Goal: Information Seeking & Learning: Learn about a topic

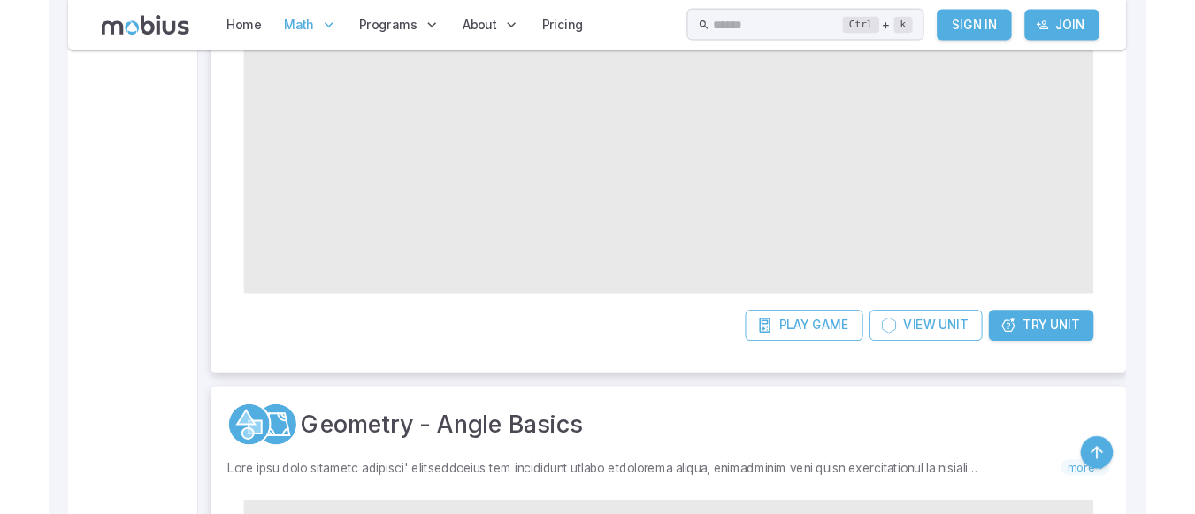
scroll to position [978, 0]
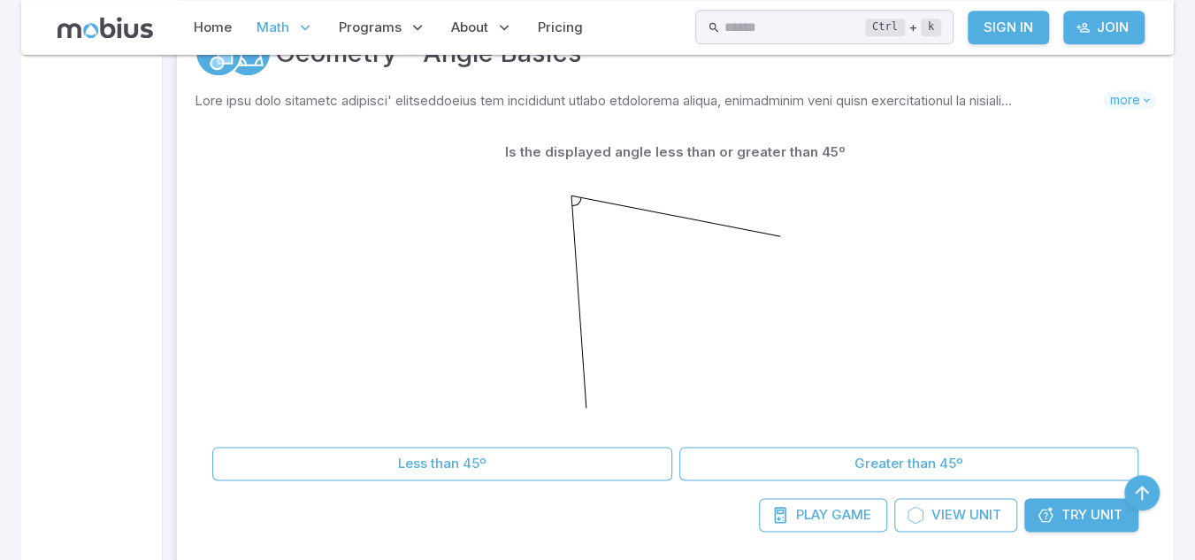
click at [900, 24] on kbd "Ctrl" at bounding box center [885, 28] width 40 height 18
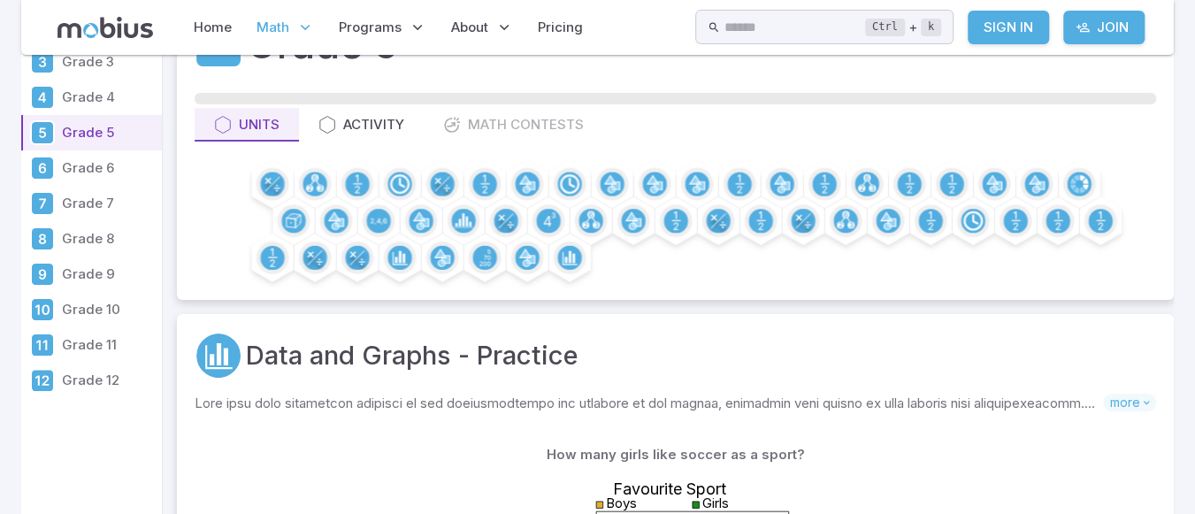
scroll to position [71, 0]
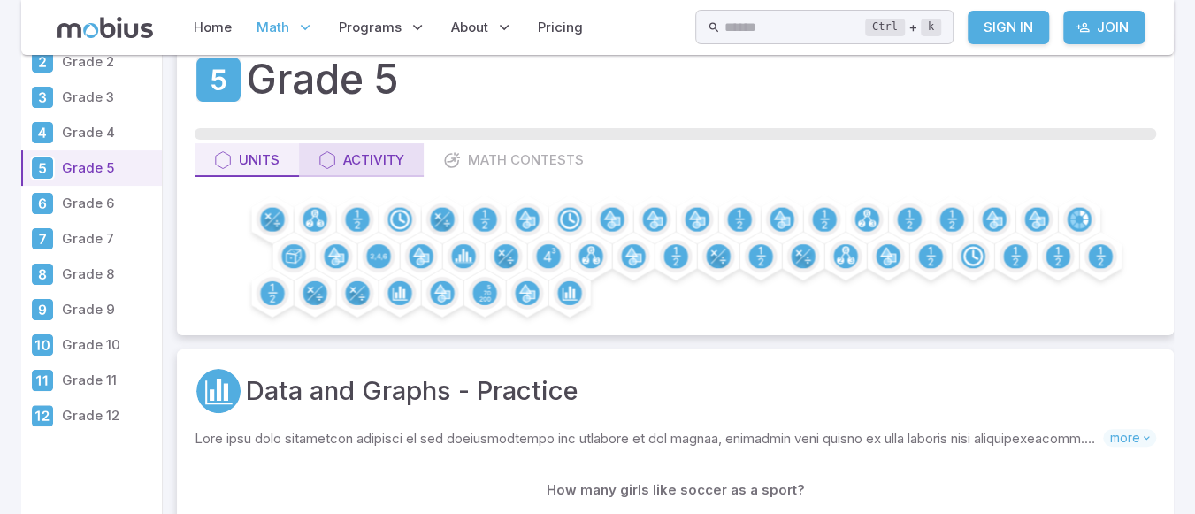
click at [365, 165] on div "Activity" at bounding box center [361, 159] width 86 height 19
click at [503, 157] on div "Units Activity Math Contests" at bounding box center [676, 160] width 962 height 34
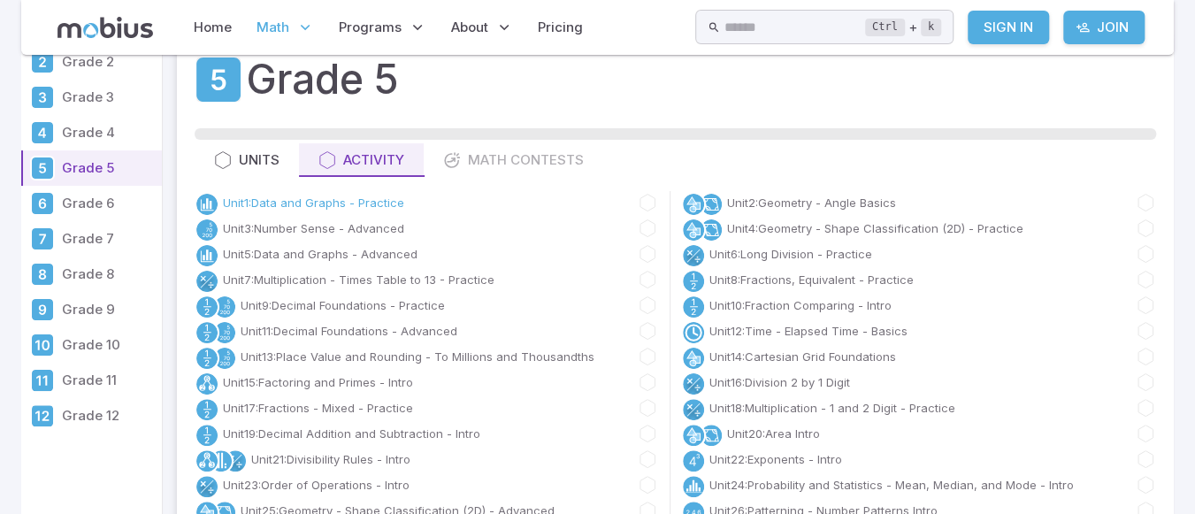
click at [373, 198] on link "Unit 1 : Data and Graphs - Practice" at bounding box center [313, 203] width 181 height 18
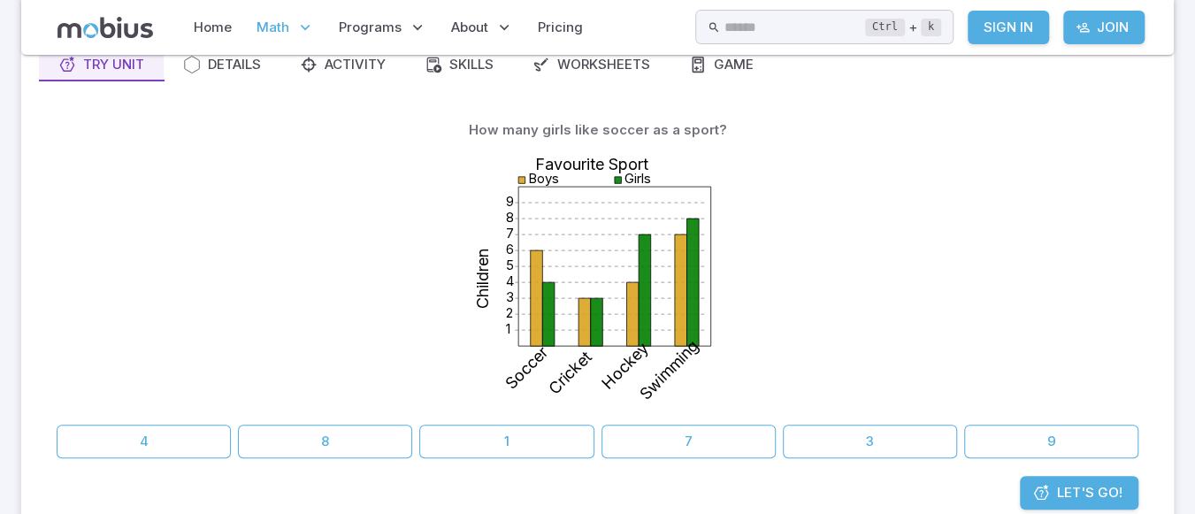
scroll to position [171, 0]
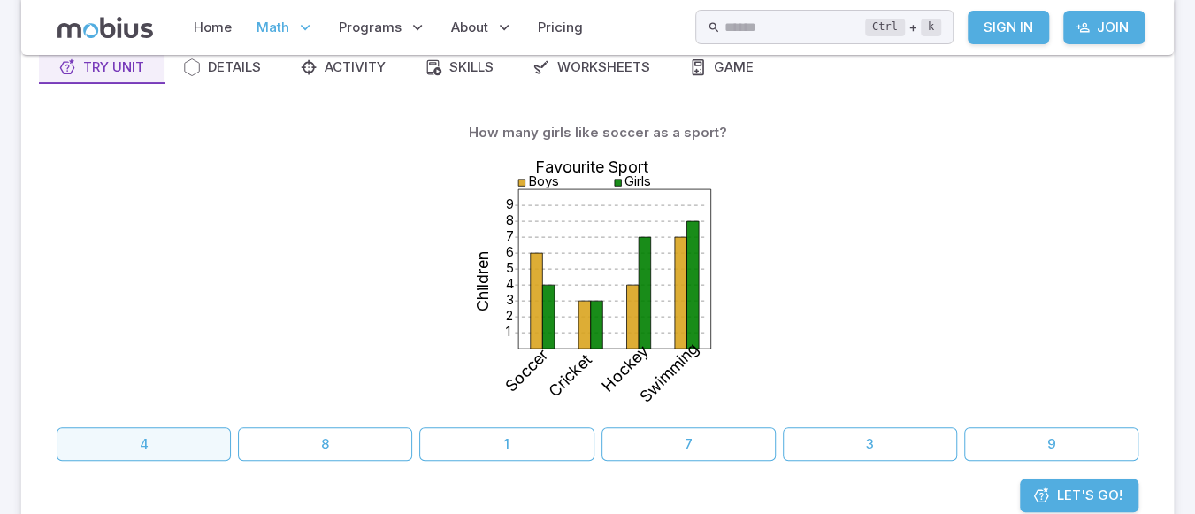
click at [141, 444] on button "4" at bounding box center [144, 444] width 174 height 34
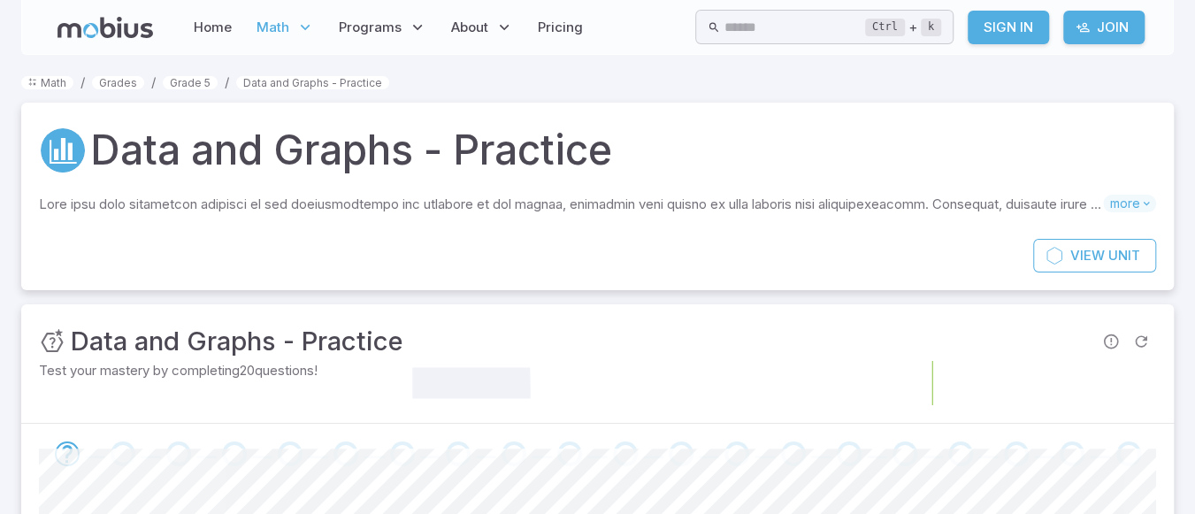
click at [469, 210] on p "Skills you will learn include:" at bounding box center [571, 204] width 1064 height 19
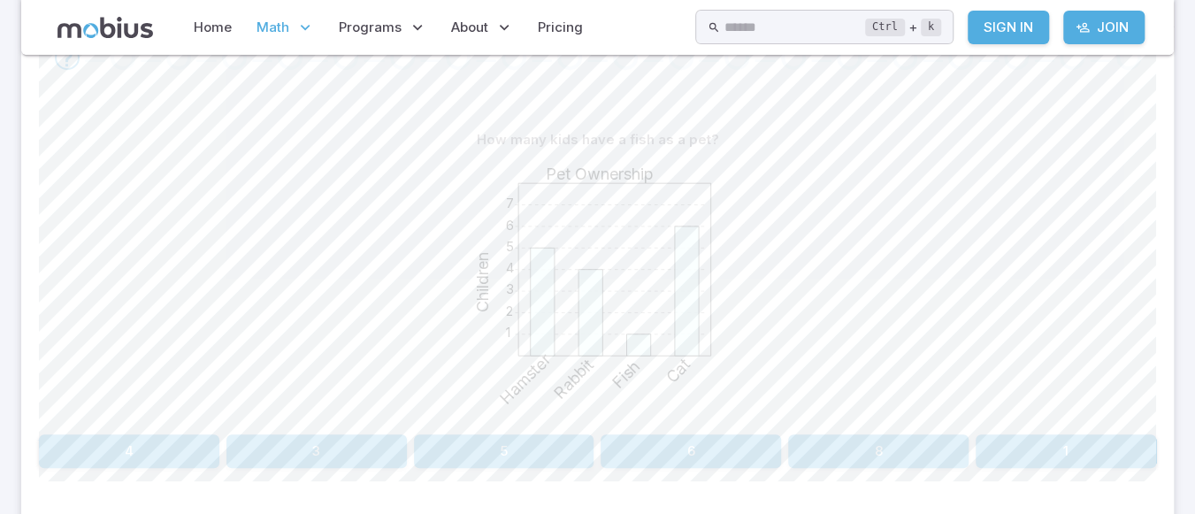
scroll to position [398, 0]
click at [1023, 444] on button "1" at bounding box center [1066, 450] width 180 height 34
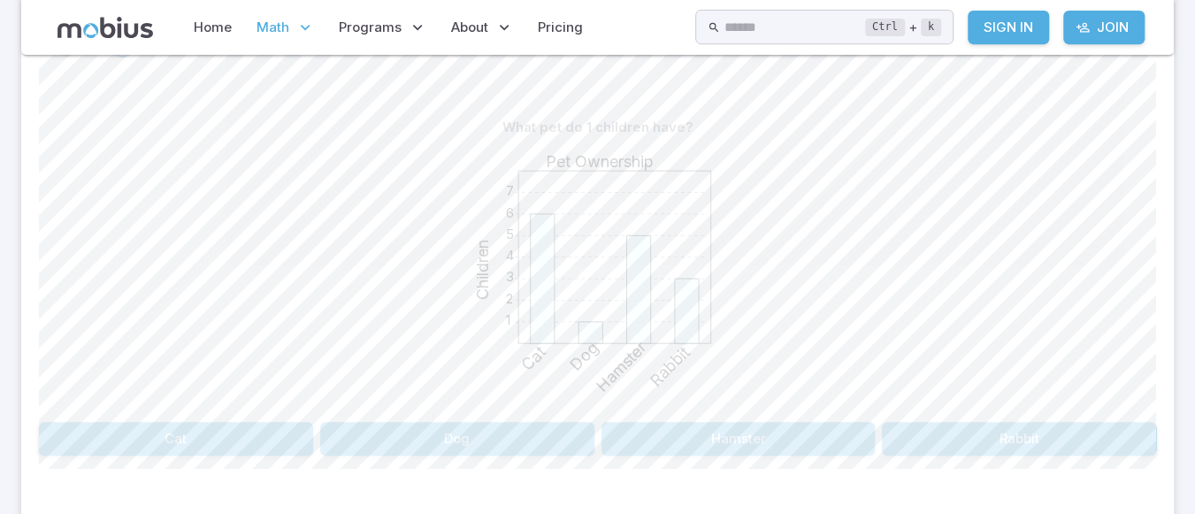
scroll to position [386, 0]
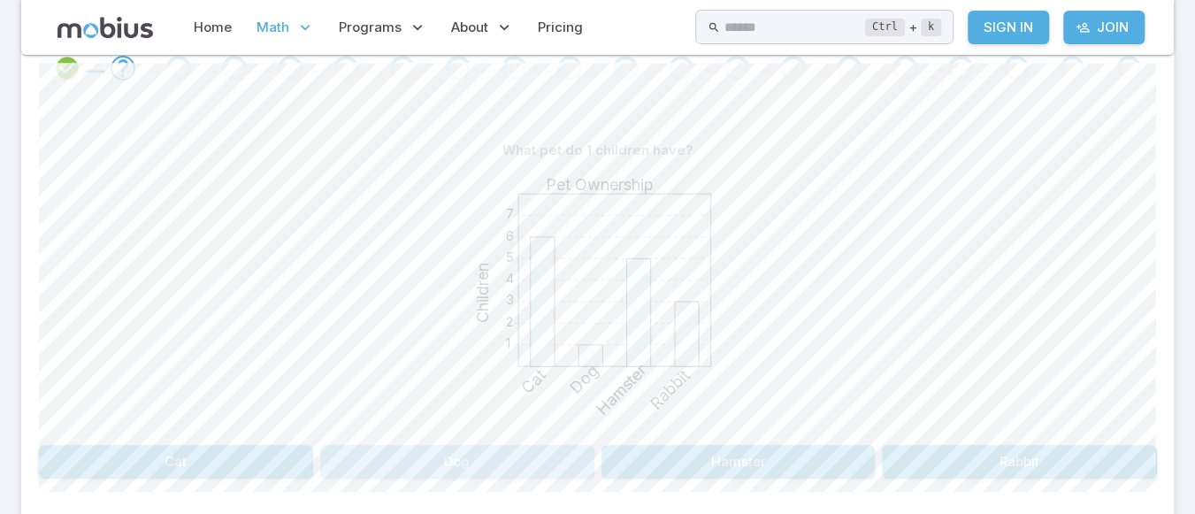
click at [520, 466] on button "Dog" at bounding box center [457, 462] width 274 height 34
click at [962, 462] on button "Swimming" at bounding box center [1019, 462] width 274 height 34
click at [987, 460] on button "Dance" at bounding box center [1019, 462] width 274 height 34
click at [713, 466] on button "Cat" at bounding box center [598, 462] width 368 height 34
click at [1036, 463] on button "60" at bounding box center [1066, 462] width 180 height 34
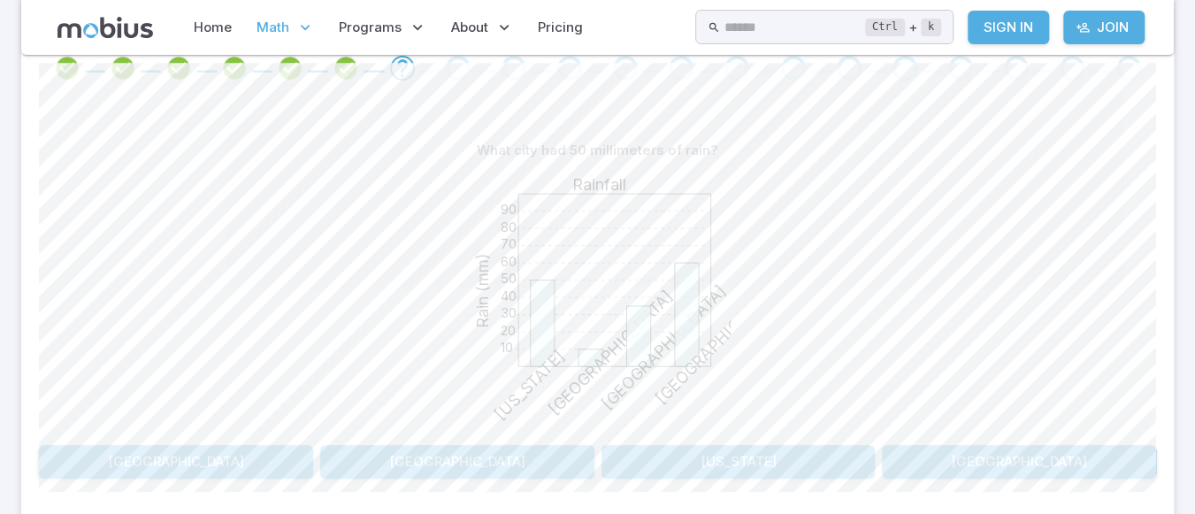
click at [752, 468] on button "[US_STATE]" at bounding box center [739, 462] width 274 height 34
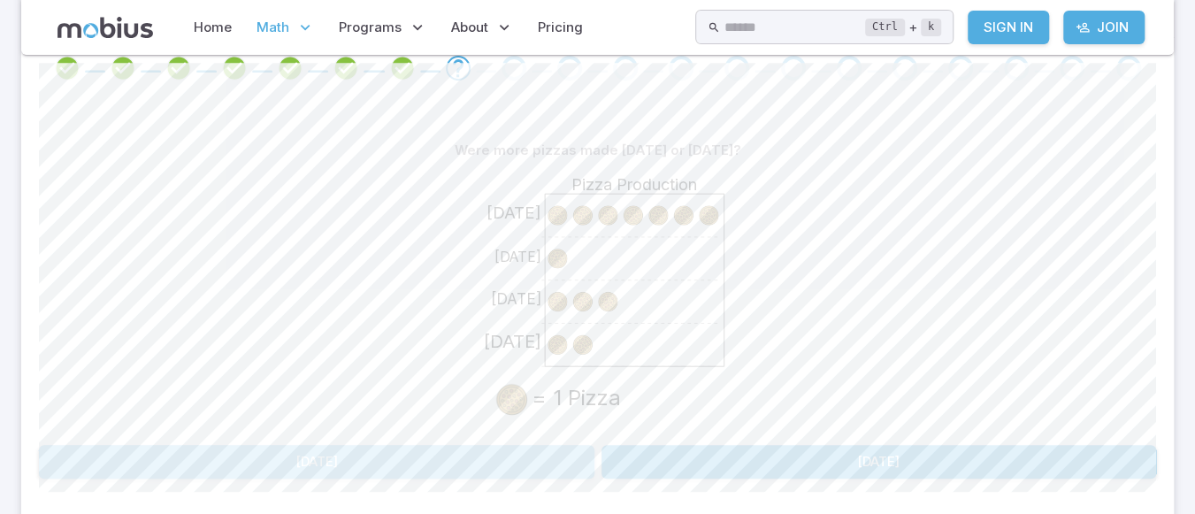
click at [468, 468] on button "[DATE]" at bounding box center [317, 462] width 556 height 34
click at [645, 448] on button "1" at bounding box center [691, 462] width 180 height 34
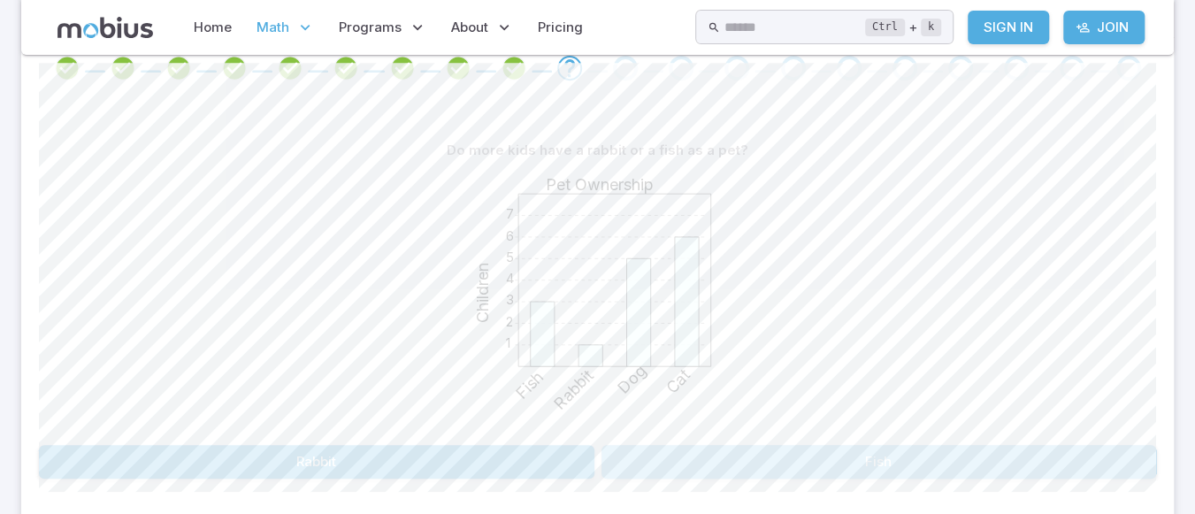
click at [671, 458] on button "Fish" at bounding box center [880, 462] width 556 height 34
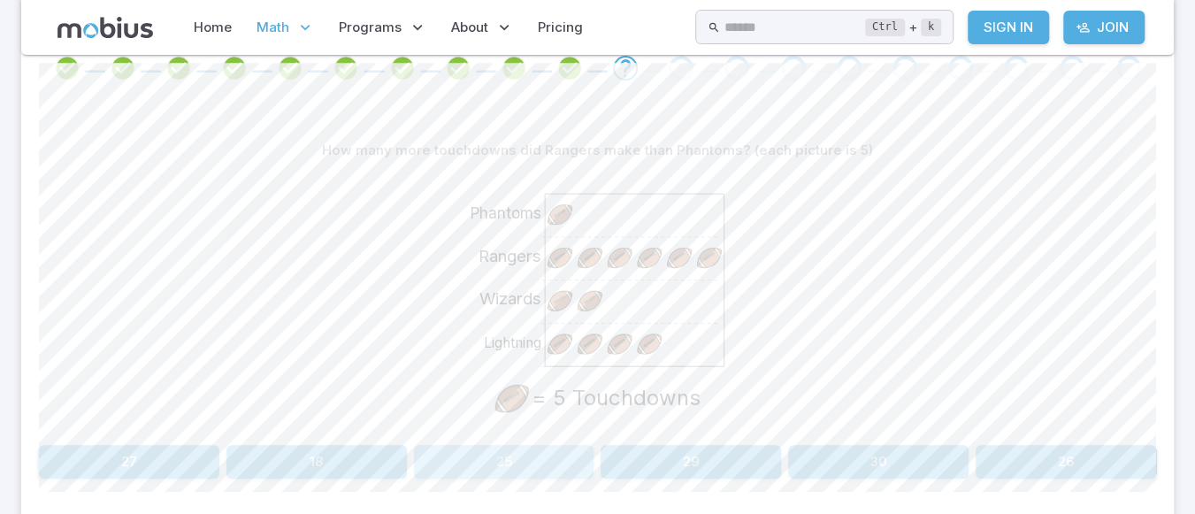
click at [569, 452] on button "25" at bounding box center [504, 462] width 180 height 34
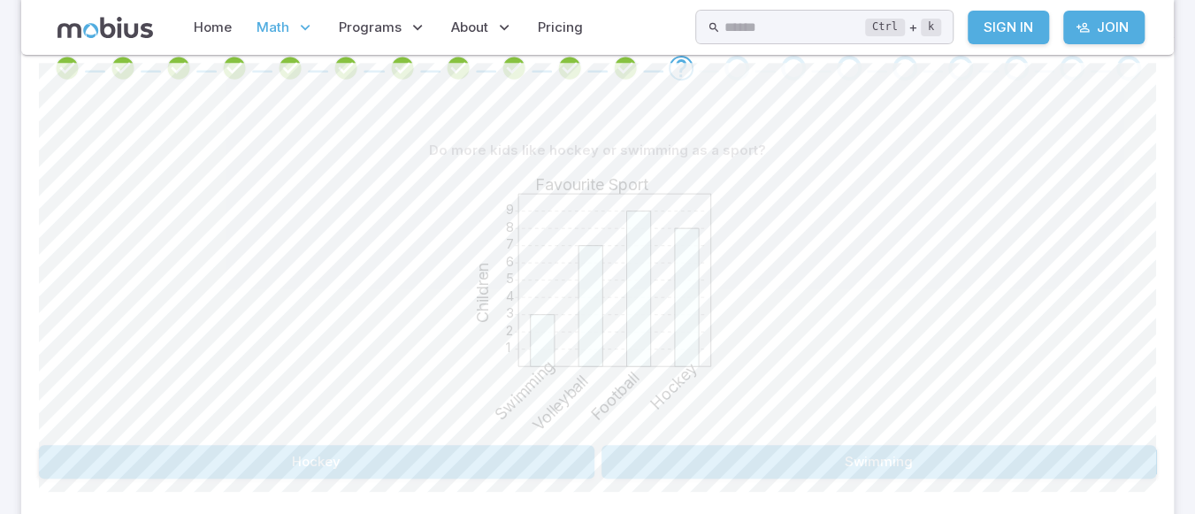
click at [543, 461] on button "Hockey" at bounding box center [317, 462] width 556 height 34
click at [147, 459] on button "4" at bounding box center [148, 462] width 218 height 34
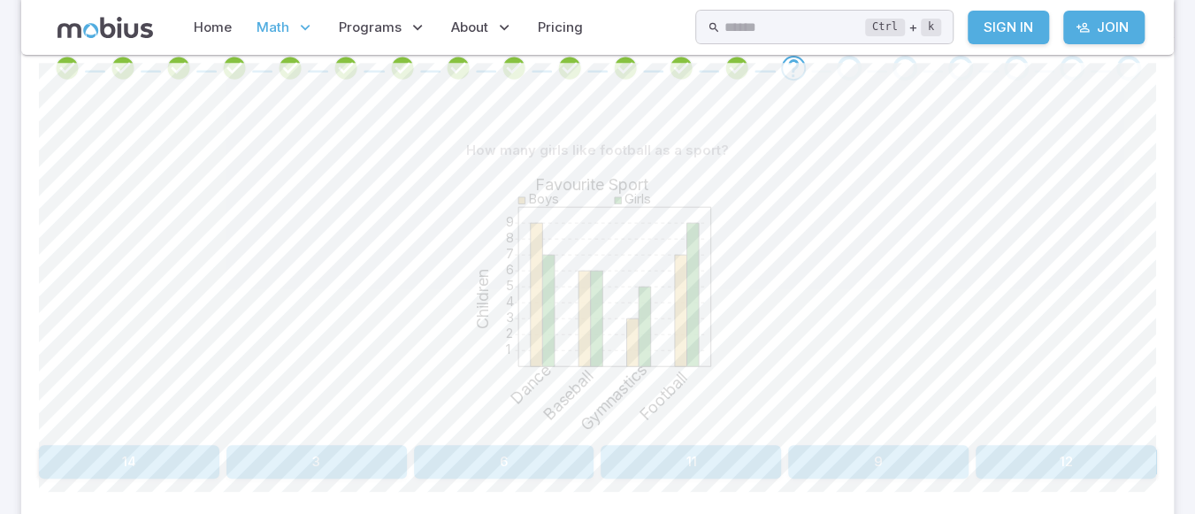
click at [865, 453] on button "9" at bounding box center [878, 462] width 180 height 34
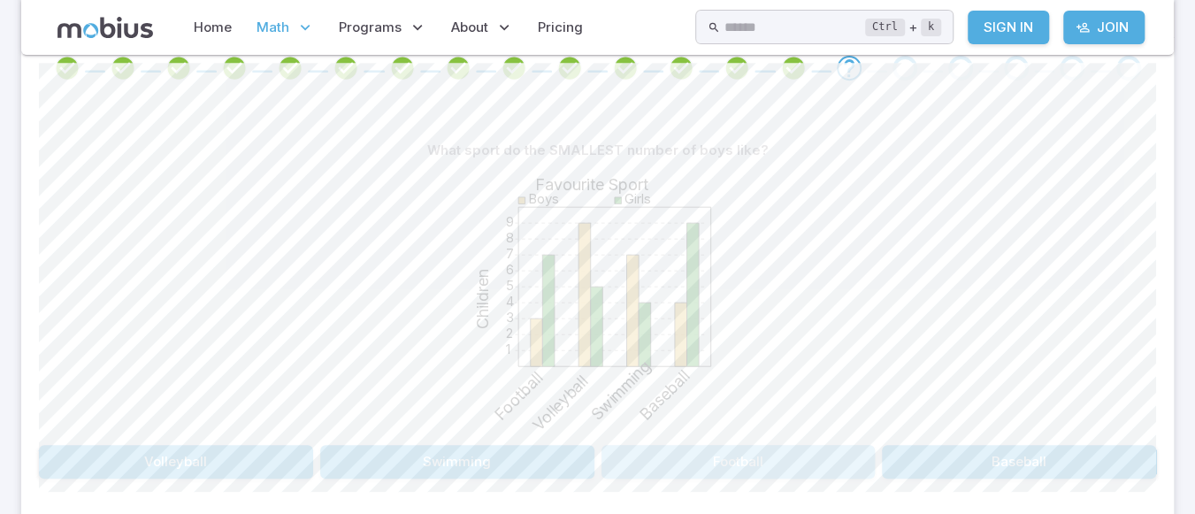
click at [680, 457] on button "Football" at bounding box center [739, 462] width 274 height 34
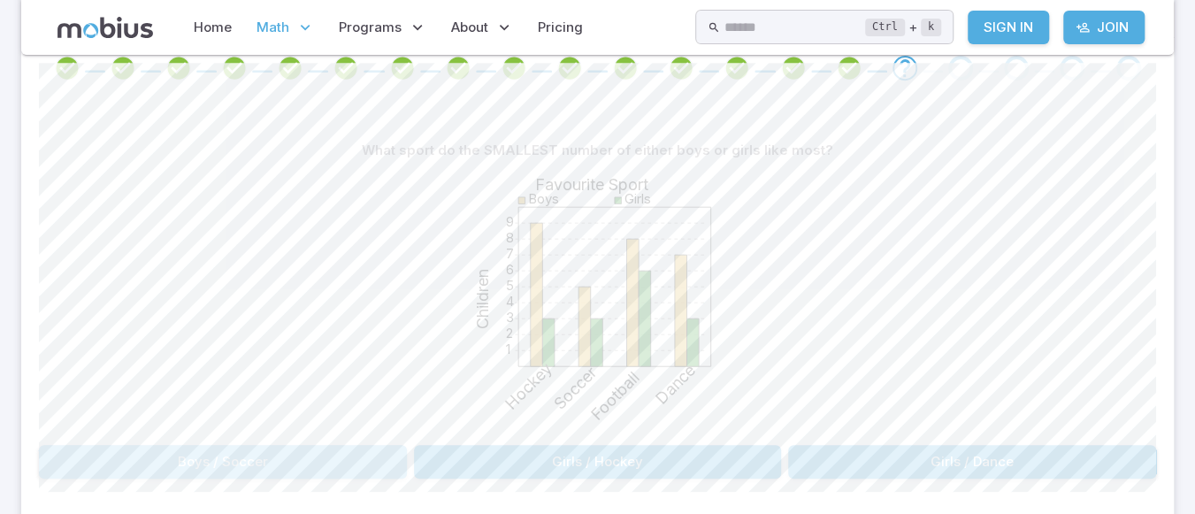
click at [337, 456] on button "Boys / Soccer" at bounding box center [223, 462] width 368 height 34
click at [344, 456] on button "Gymnastics" at bounding box center [223, 462] width 368 height 34
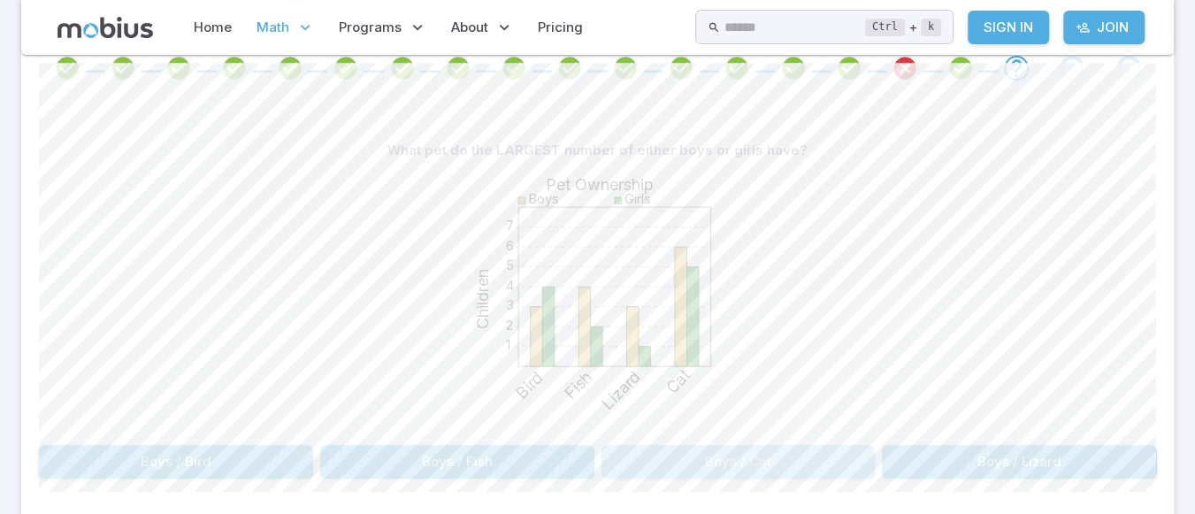
click at [707, 454] on button "Boys / Cat" at bounding box center [739, 462] width 274 height 34
click at [171, 468] on button "Boys / Bird" at bounding box center [176, 462] width 274 height 34
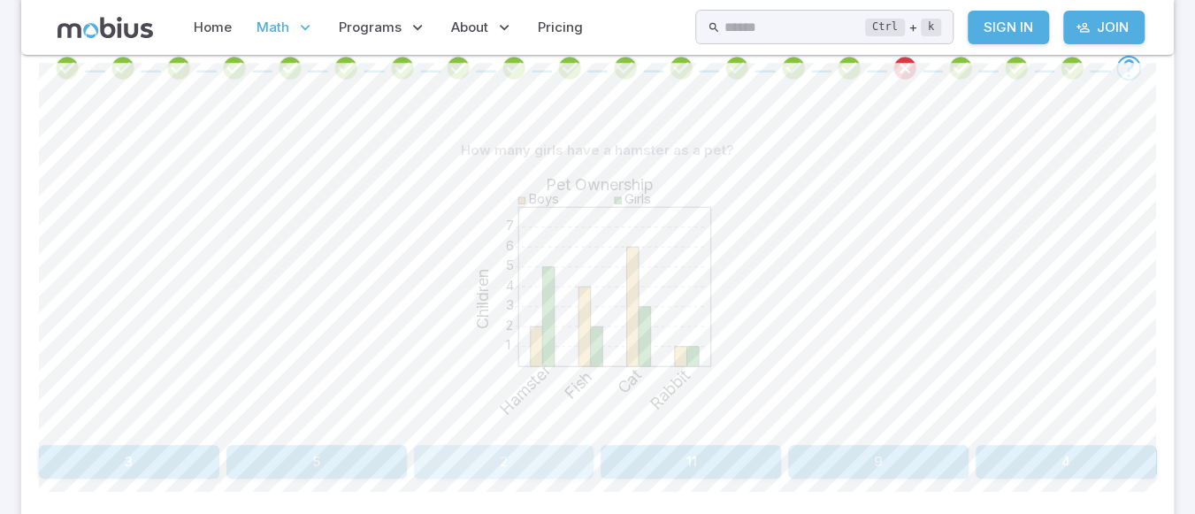
click at [465, 469] on button "2" at bounding box center [504, 462] width 180 height 34
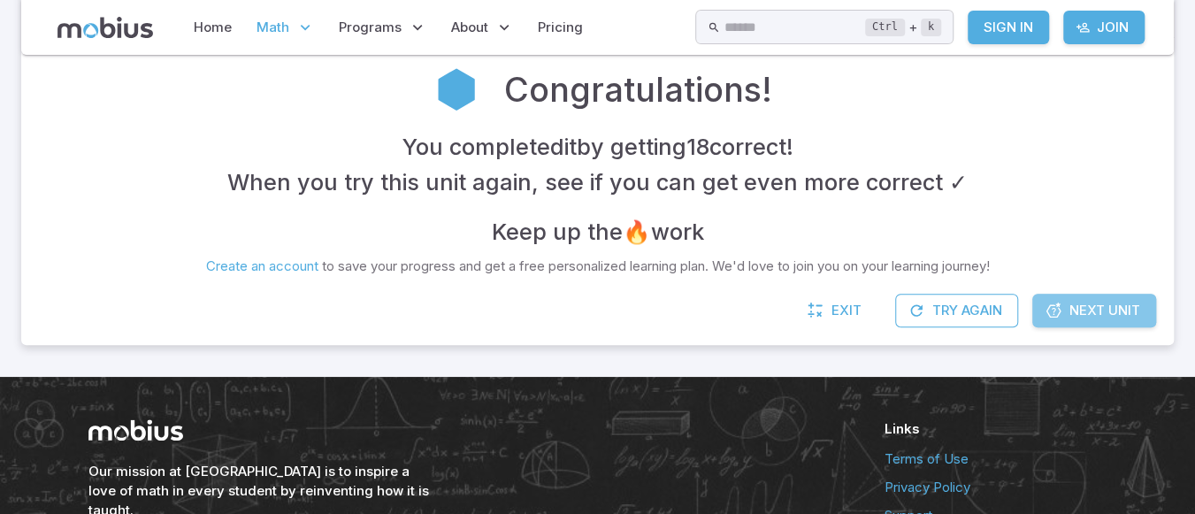
click at [1083, 309] on span "Next Unit" at bounding box center [1105, 310] width 71 height 19
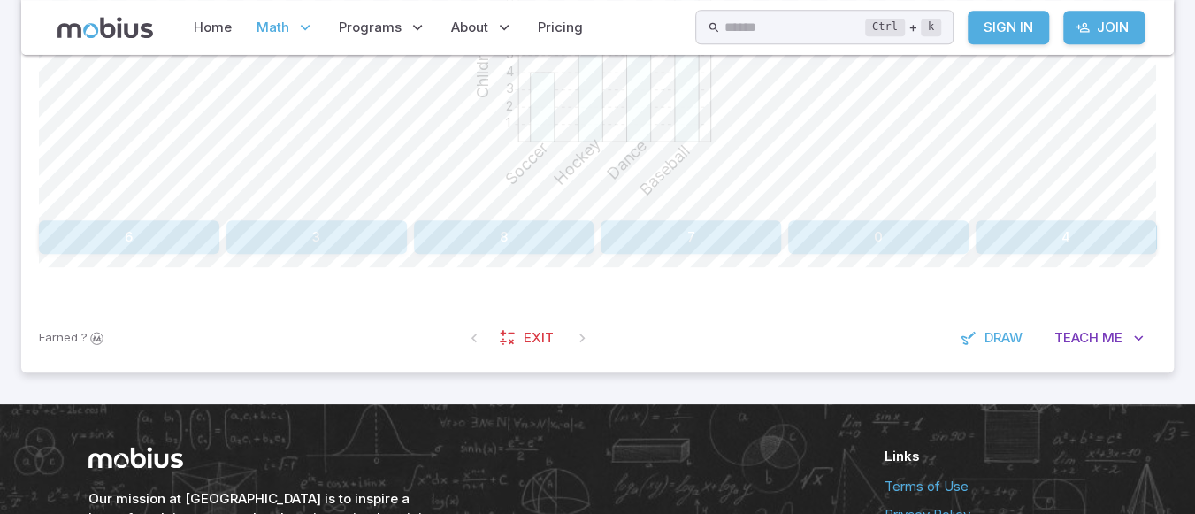
scroll to position [708, 0]
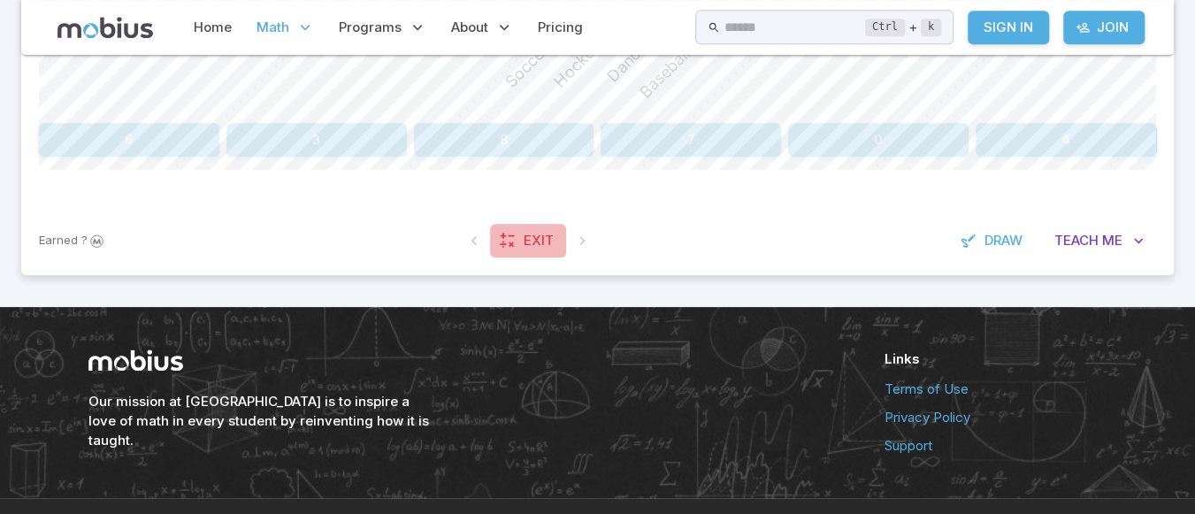
click at [520, 230] on link "Exit" at bounding box center [528, 241] width 76 height 34
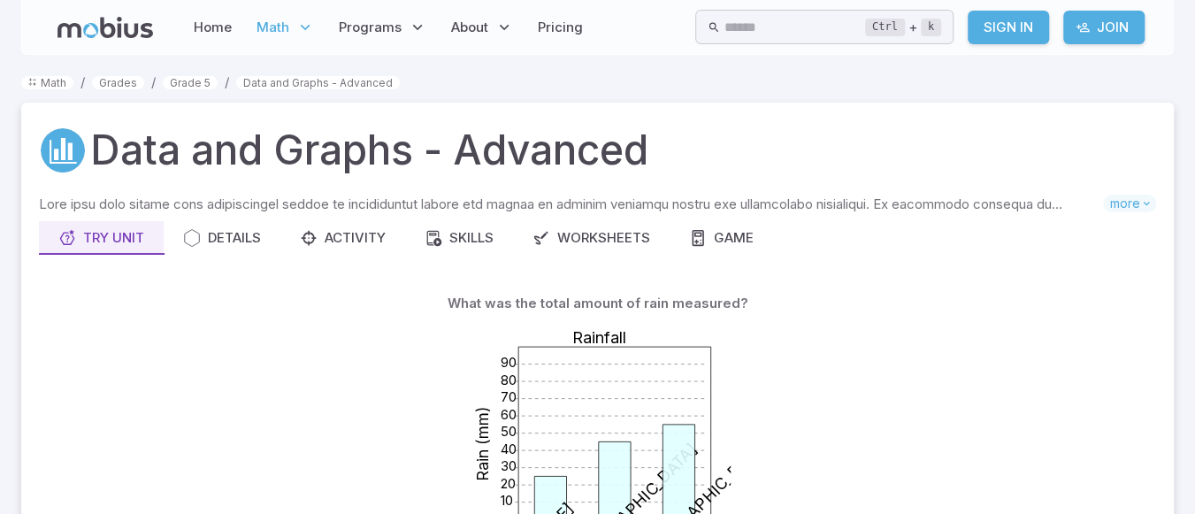
click at [310, 23] on icon at bounding box center [305, 28] width 18 height 18
click at [308, 26] on icon at bounding box center [305, 28] width 18 height 18
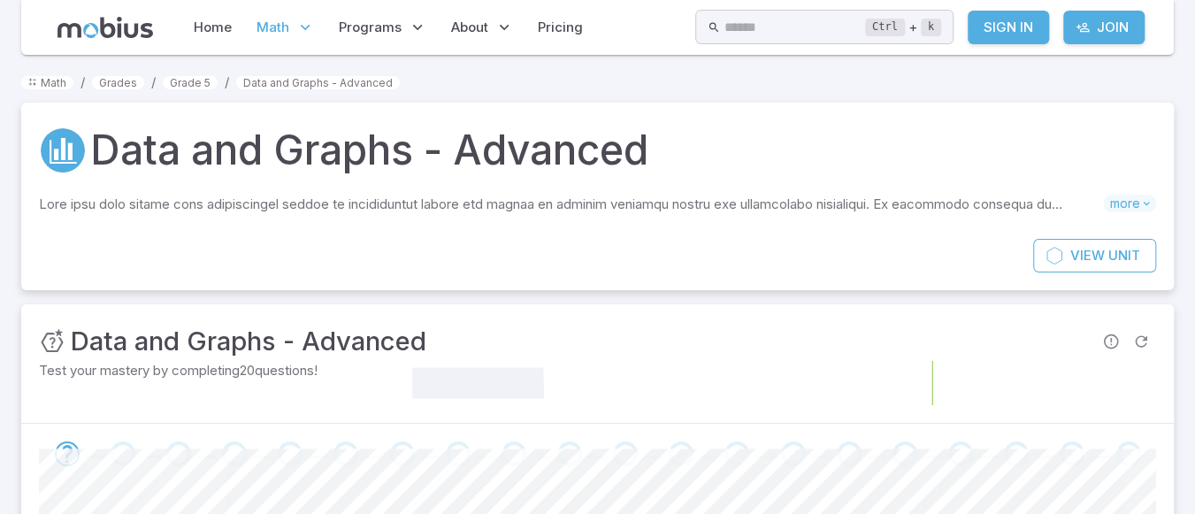
scroll to position [663, 0]
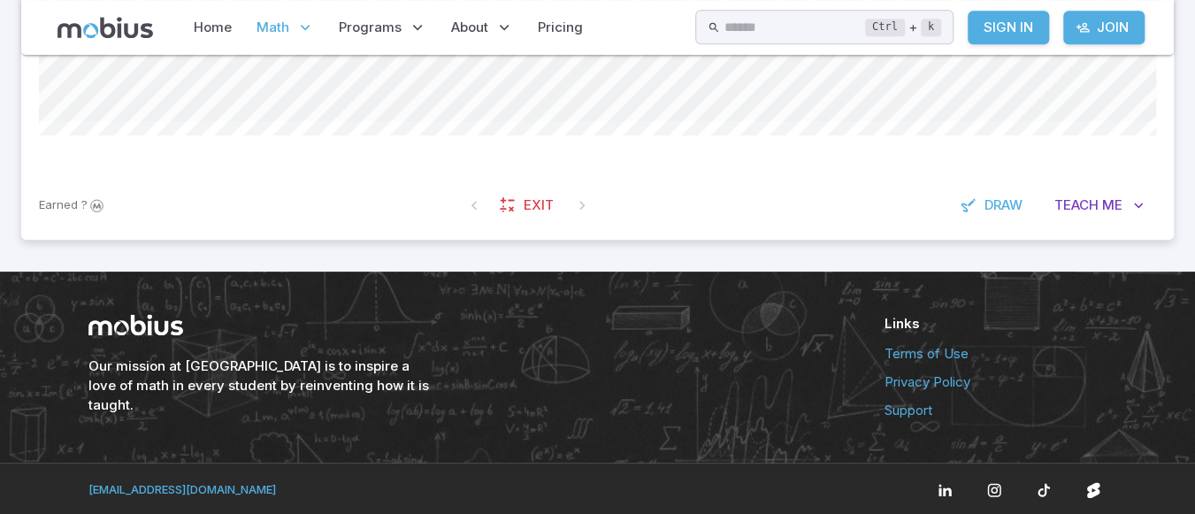
scroll to position [386, 0]
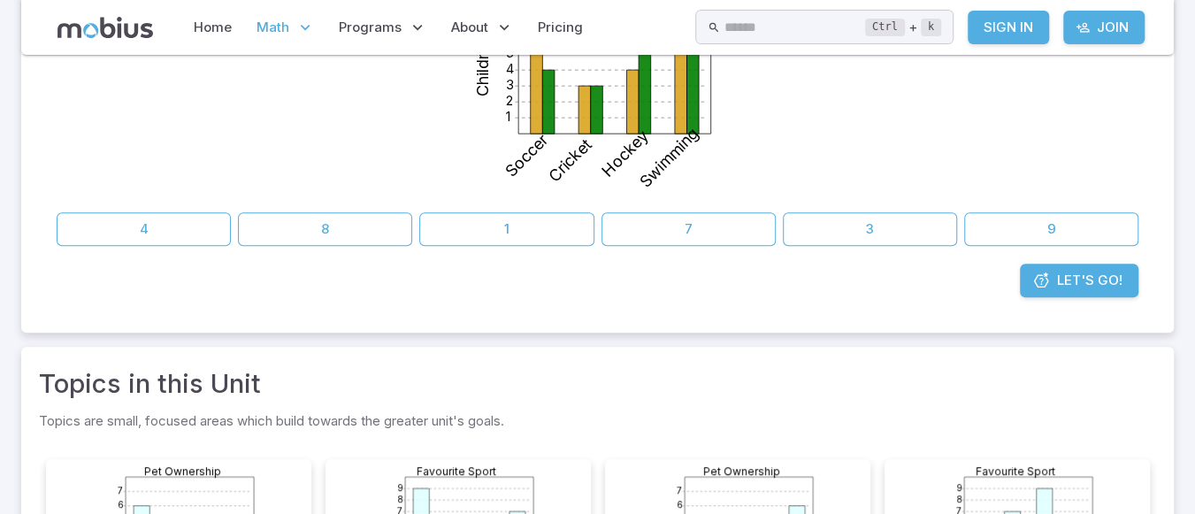
scroll to position [257, 0]
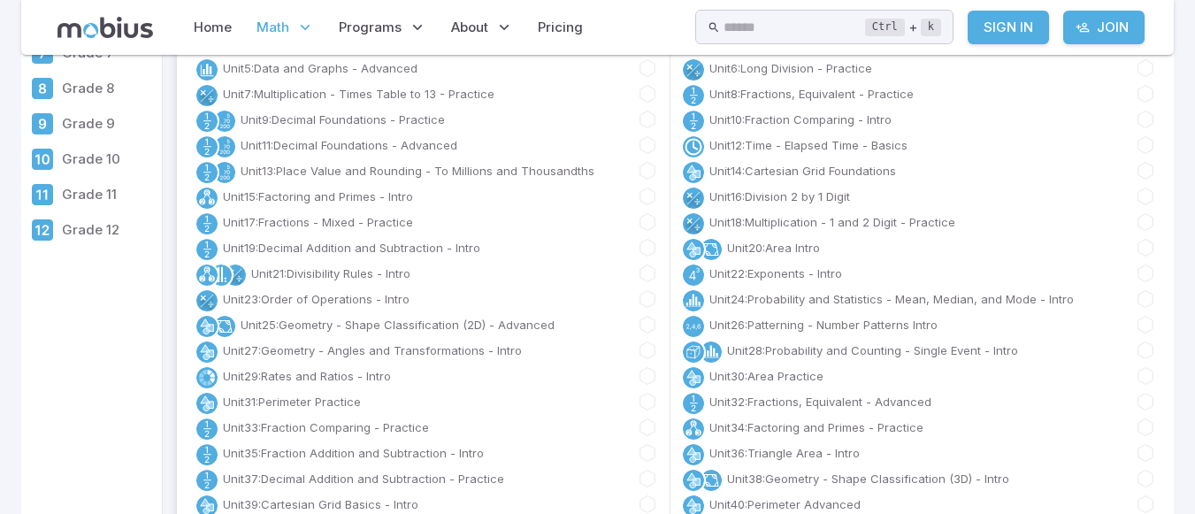
scroll to position [71, 0]
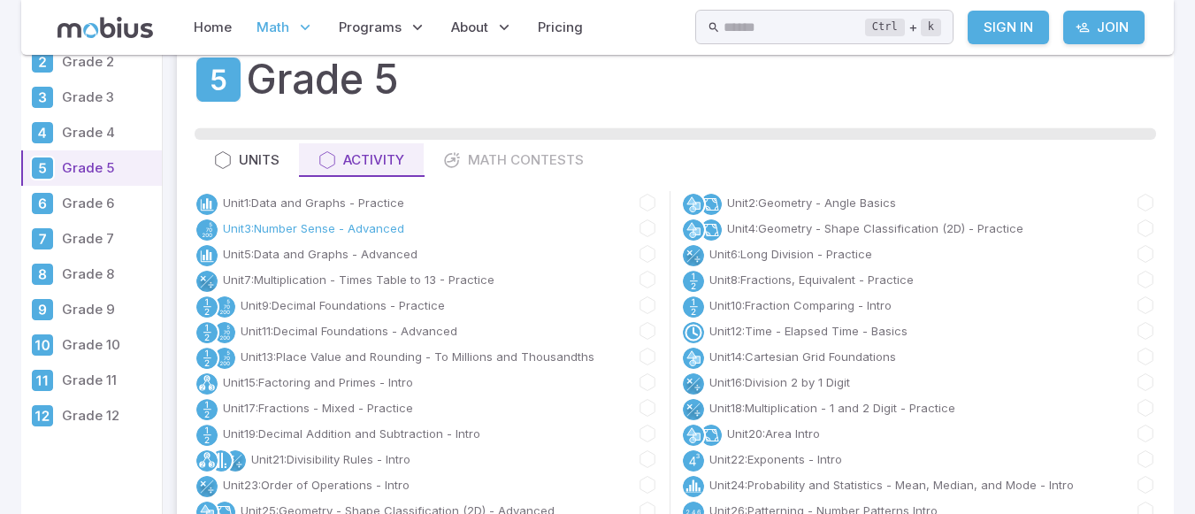
drag, startPoint x: 250, startPoint y: 170, endPoint x: 334, endPoint y: 227, distance: 101.8
click at [334, 227] on link "Unit 3 : Number Sense - Advanced" at bounding box center [313, 228] width 181 height 18
click at [439, 304] on link "Unit 9 : Decimal Foundations - Practice" at bounding box center [343, 305] width 204 height 18
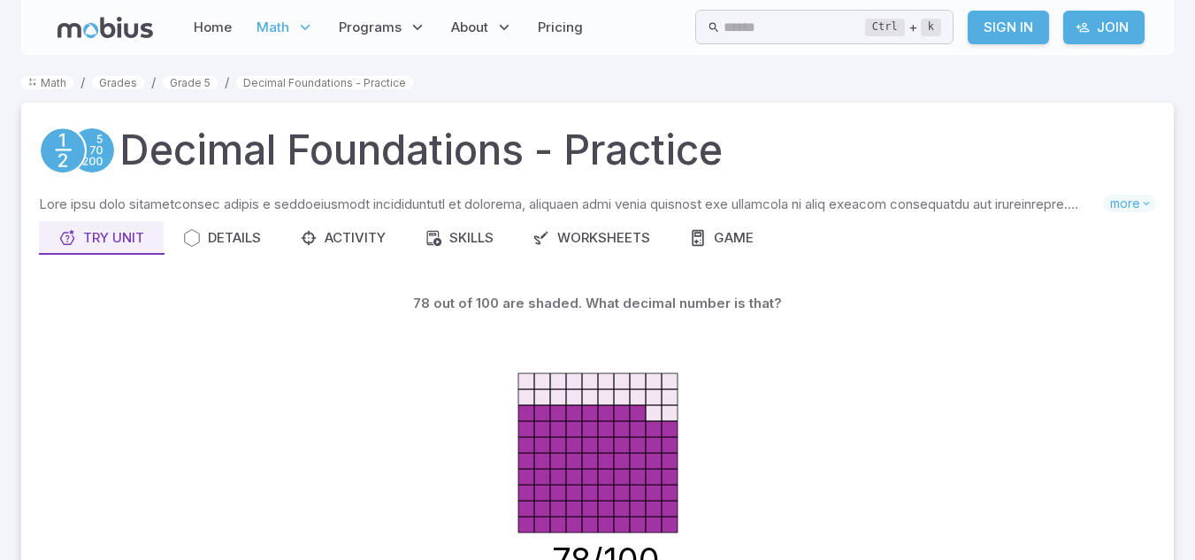
click at [1095, 261] on div "Skills you will learn include: Decimals from pictures Decimals on number lines …" at bounding box center [597, 448] width 1117 height 506
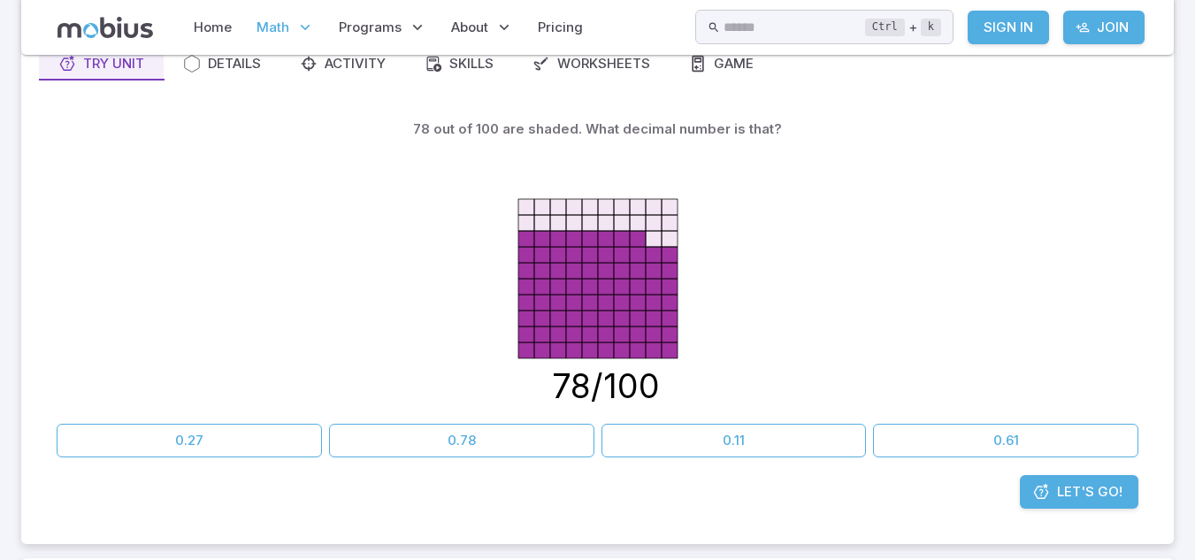
scroll to position [177, 0]
